Goal: Task Accomplishment & Management: Use online tool/utility

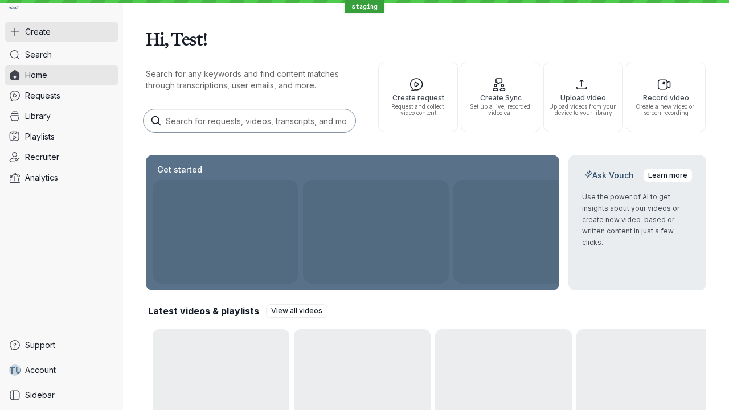
click at [62, 32] on button "Create" at bounding box center [62, 32] width 114 height 21
